Goal: Task Accomplishment & Management: Manage account settings

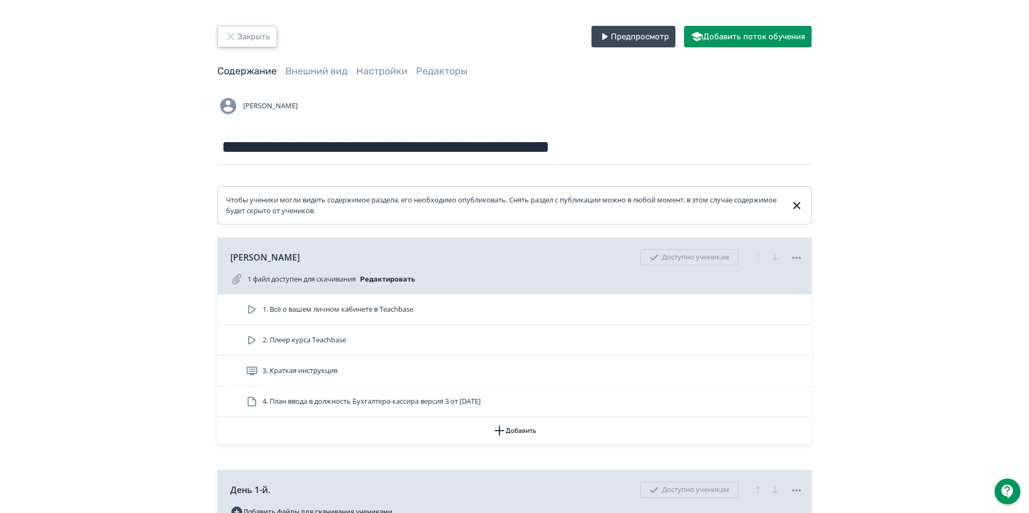
click at [237, 35] on button "Закрыть" at bounding box center [247, 37] width 60 height 22
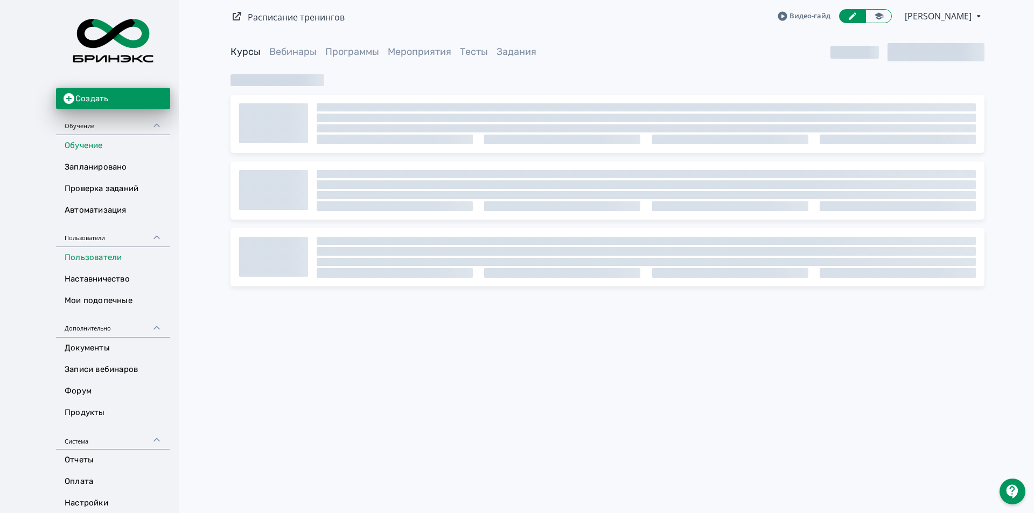
click at [79, 252] on link "Пользователи" at bounding box center [113, 258] width 114 height 22
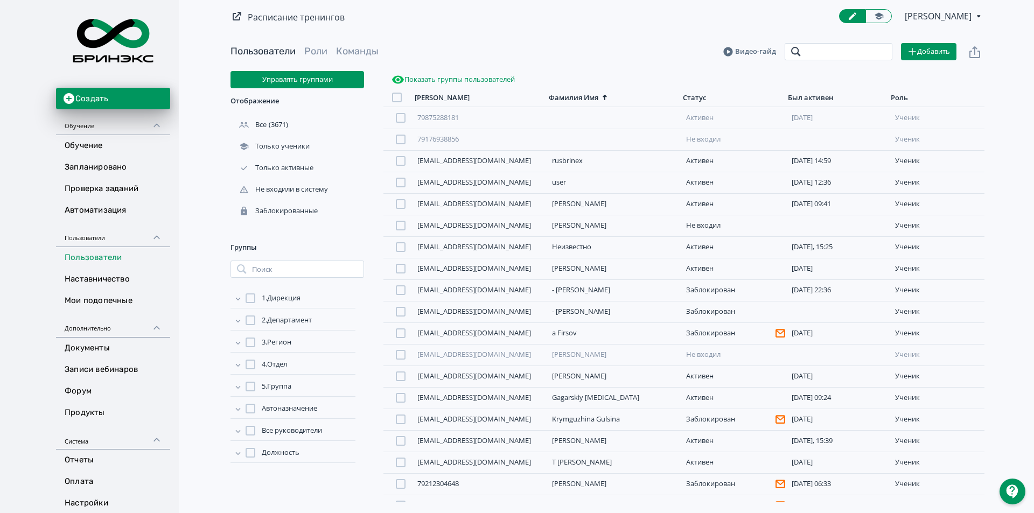
click at [834, 52] on input "search" at bounding box center [838, 51] width 108 height 17
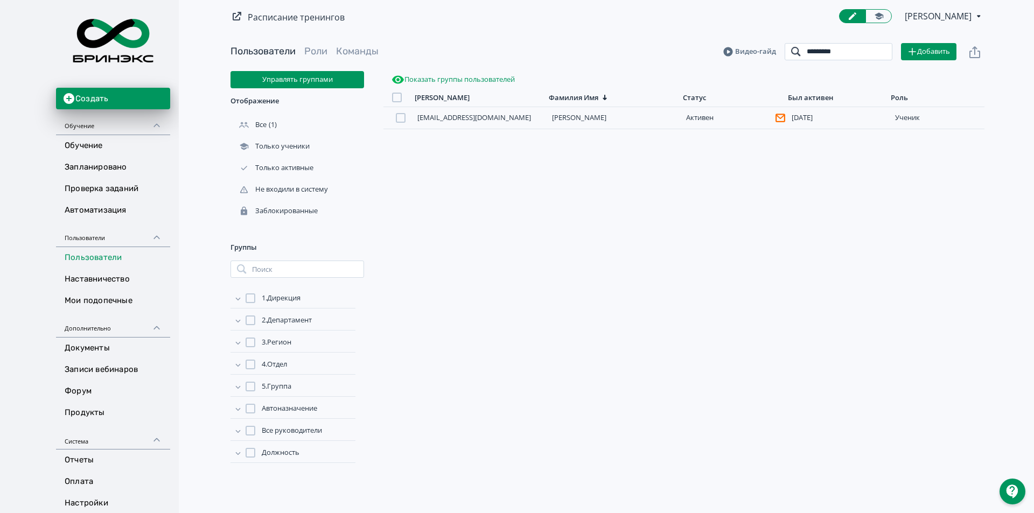
type input "*********"
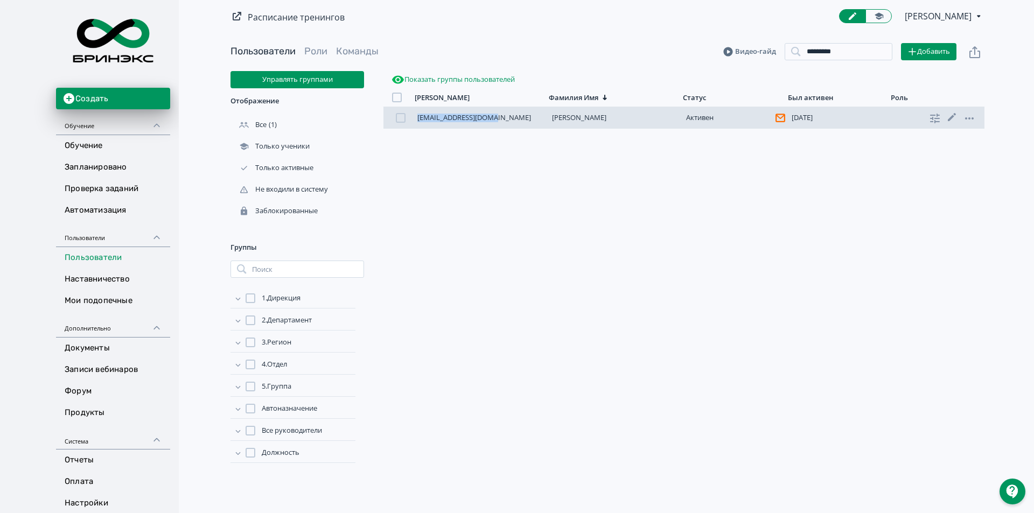
drag, startPoint x: 510, startPoint y: 118, endPoint x: 408, endPoint y: 114, distance: 101.8
click at [408, 114] on div "[EMAIL_ADDRESS][DOMAIN_NAME] [PERSON_NAME] [DATE] ученик" at bounding box center [683, 118] width 601 height 22
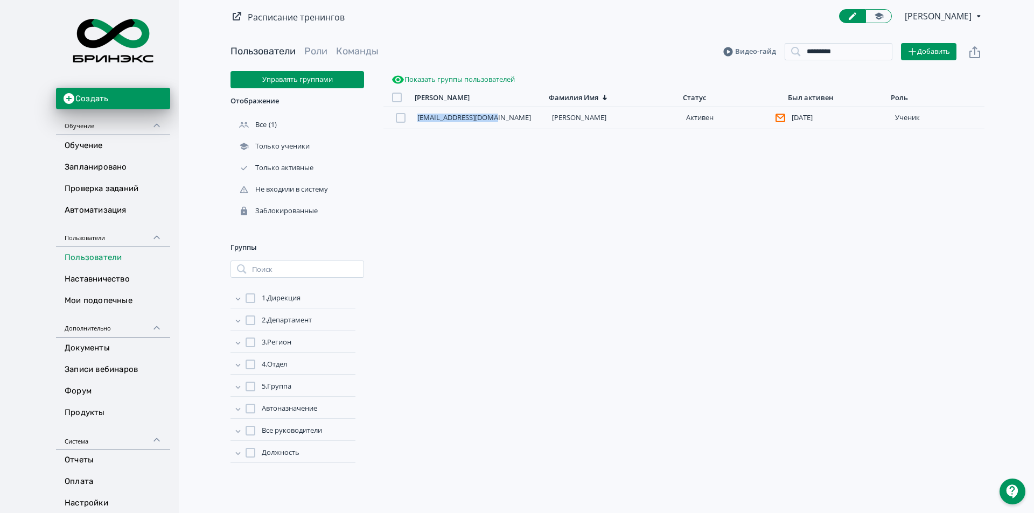
copy link "[EMAIL_ADDRESS][DOMAIN_NAME]"
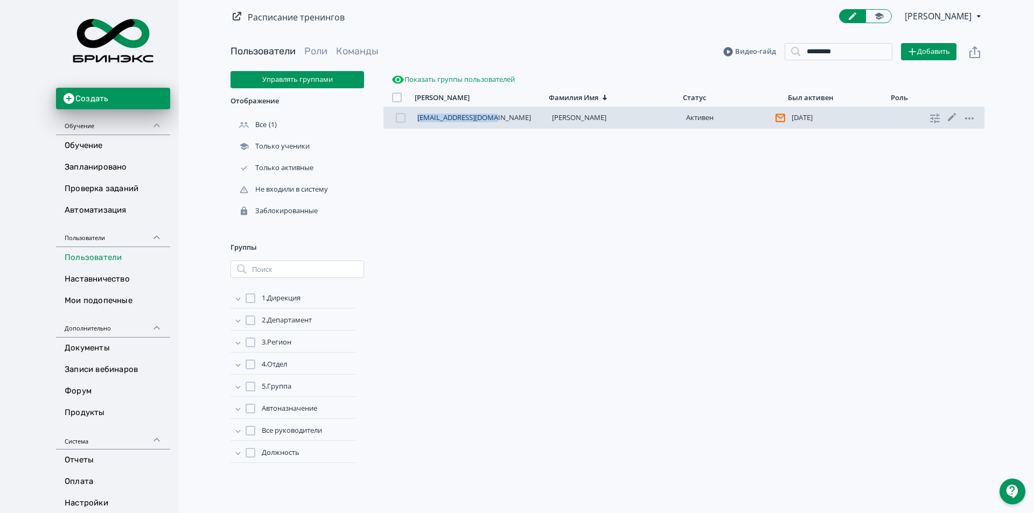
click at [401, 117] on div at bounding box center [401, 118] width 10 height 10
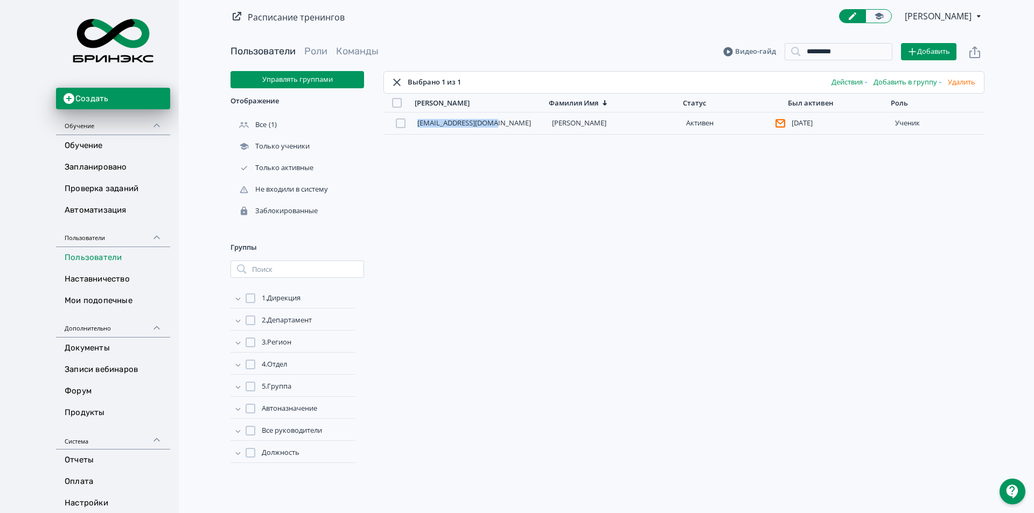
click at [841, 83] on button "Действия" at bounding box center [850, 82] width 42 height 17
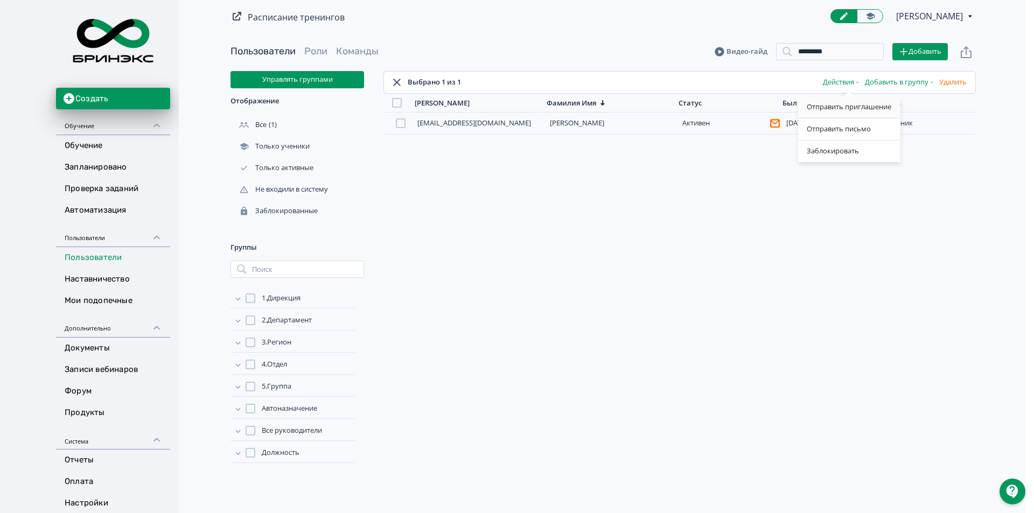
click at [845, 105] on div "Отправить приглашение" at bounding box center [849, 107] width 102 height 22
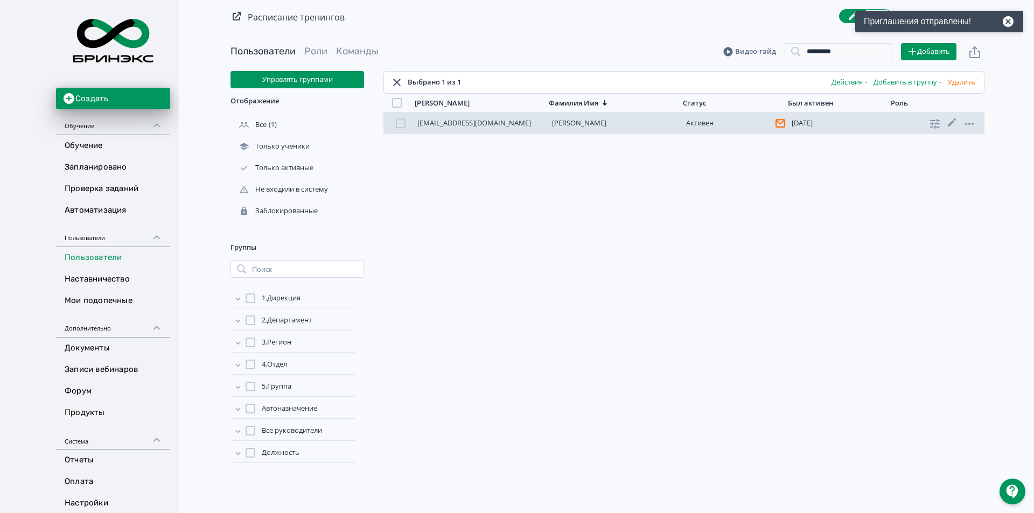
click at [575, 124] on link "[PERSON_NAME]" at bounding box center [579, 123] width 54 height 10
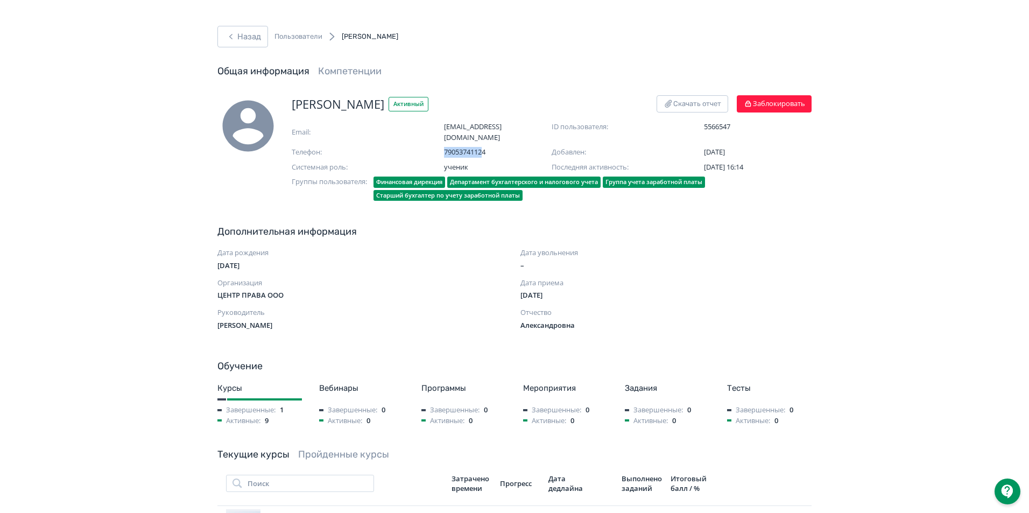
drag, startPoint x: 472, startPoint y: 144, endPoint x: 444, endPoint y: 144, distance: 28.5
click at [444, 147] on div "Телефон: [PHONE_NUMBER]" at bounding box center [422, 152] width 260 height 11
drag, startPoint x: 504, startPoint y: 141, endPoint x: 446, endPoint y: 140, distance: 58.7
click at [446, 147] on span "79053741124" at bounding box center [498, 152] width 108 height 11
click at [241, 34] on button "Назад" at bounding box center [242, 37] width 51 height 22
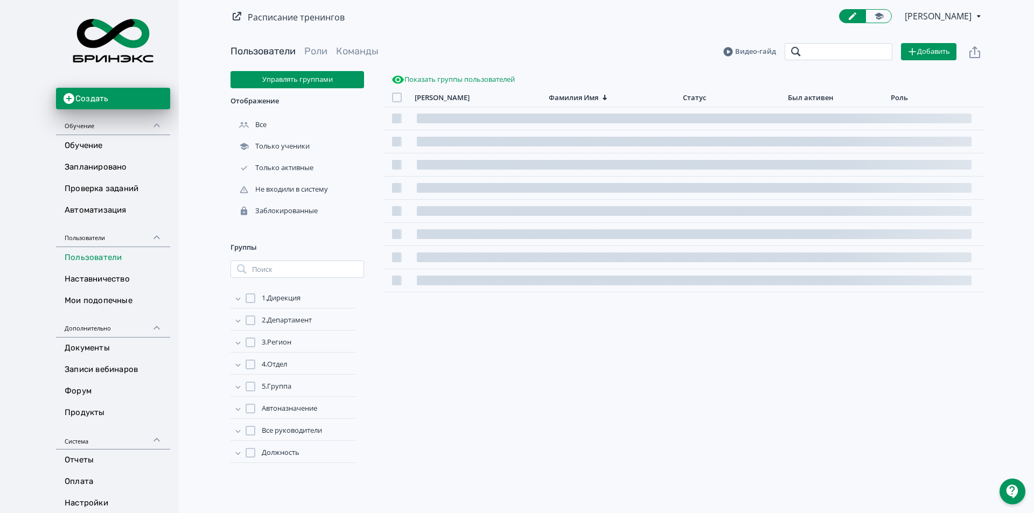
click at [801, 49] on input "search" at bounding box center [838, 51] width 108 height 17
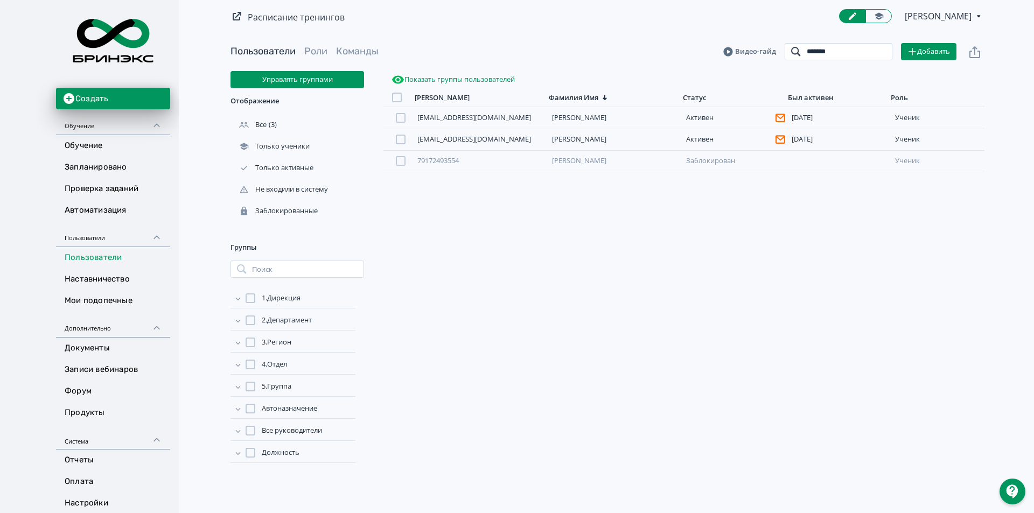
type input "*******"
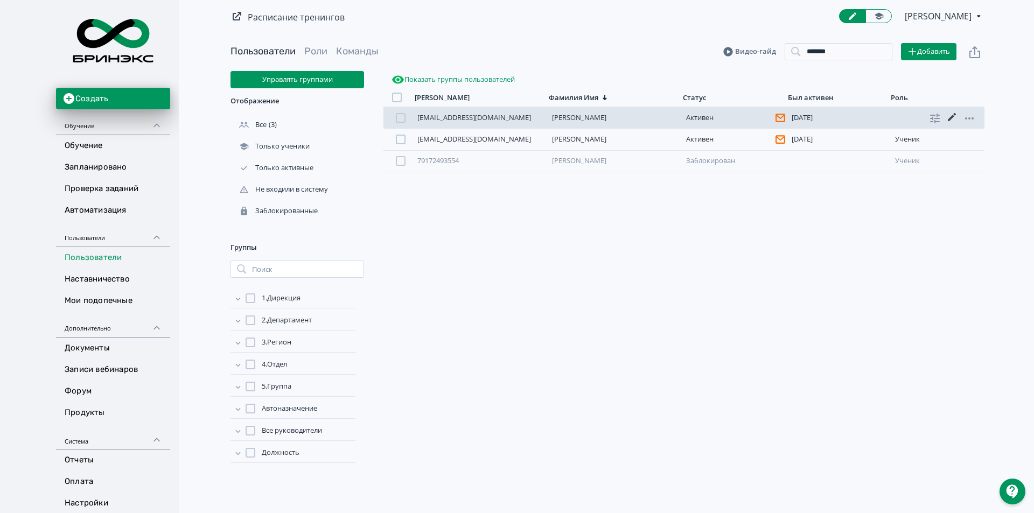
click at [947, 116] on icon at bounding box center [951, 117] width 13 height 13
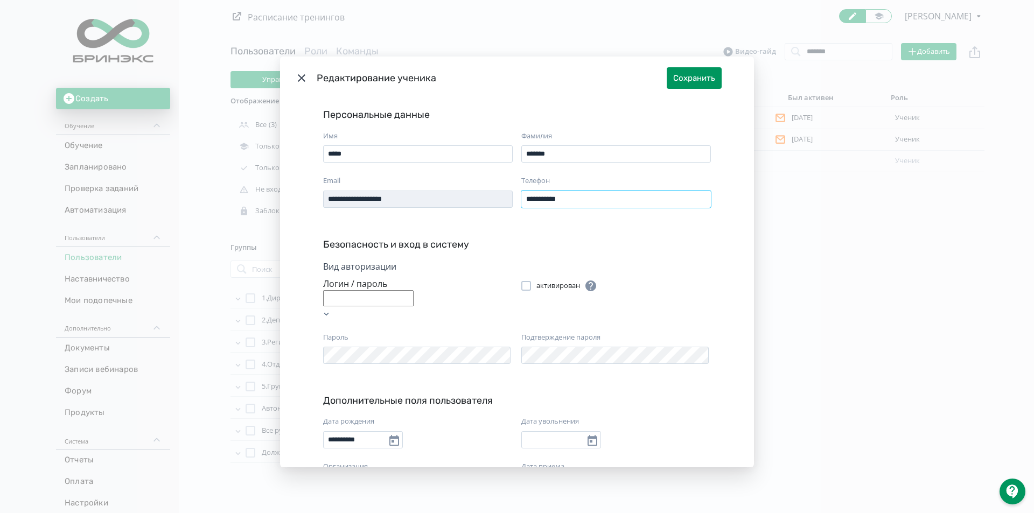
drag, startPoint x: 585, startPoint y: 200, endPoint x: 530, endPoint y: 198, distance: 55.5
click at [521, 202] on input "**********" at bounding box center [615, 199] width 189 height 17
click at [683, 88] on button "Сохранить" at bounding box center [693, 78] width 55 height 22
